Goal: Navigation & Orientation: Go to known website

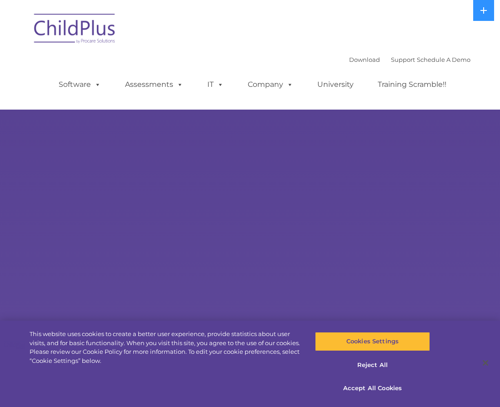
select select "MEDIUM"
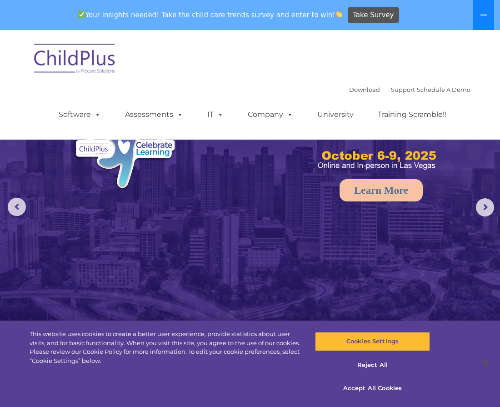
click at [474, 18] on button at bounding box center [484, 15] width 21 height 30
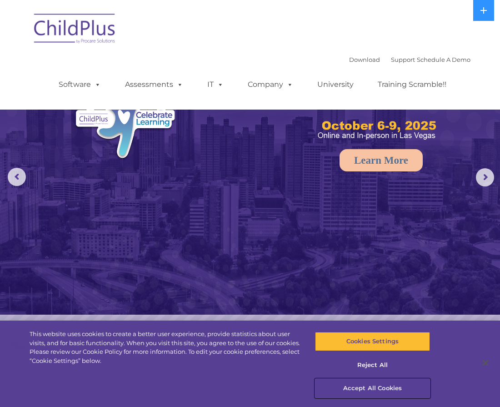
click at [379, 390] on button "Accept All Cookies" at bounding box center [372, 388] width 115 height 19
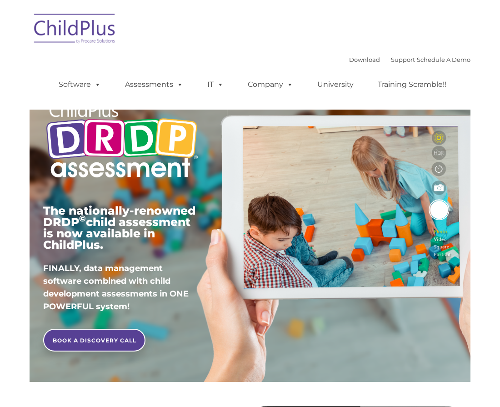
type input ""
